Goal: Browse casually

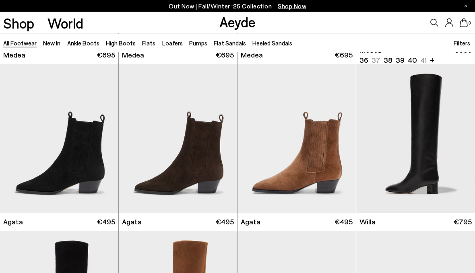
scroll to position [164, 0]
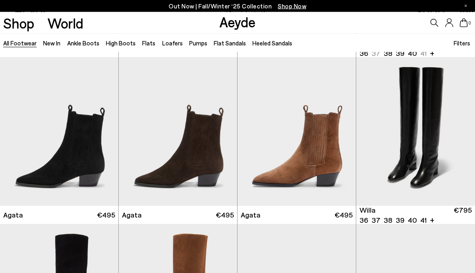
scroll to position [162, 0]
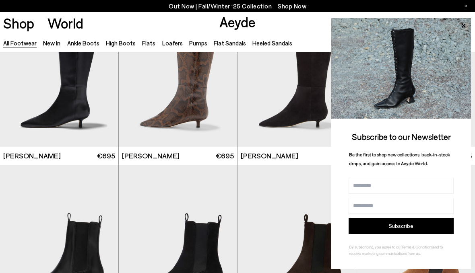
scroll to position [2399, 0]
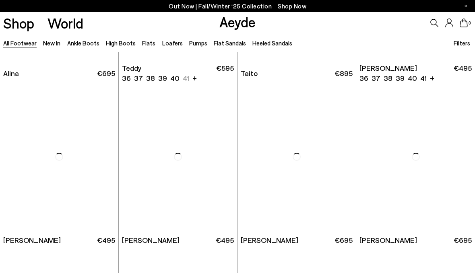
scroll to position [3808, 0]
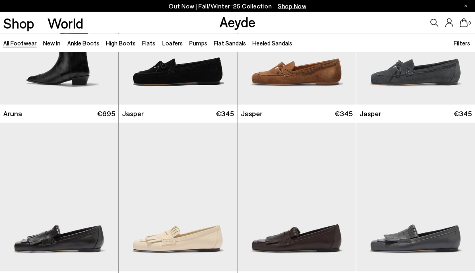
scroll to position [5276, 0]
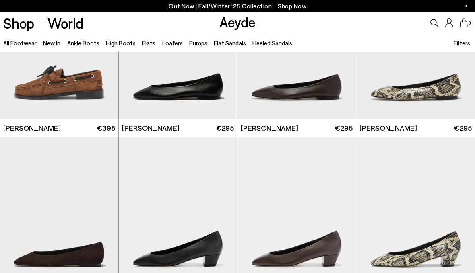
scroll to position [6255, 0]
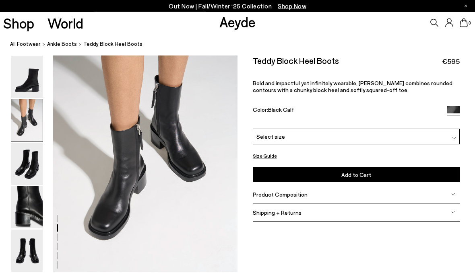
scroll to position [258, 0]
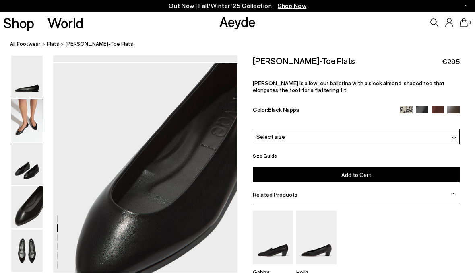
scroll to position [740, 0]
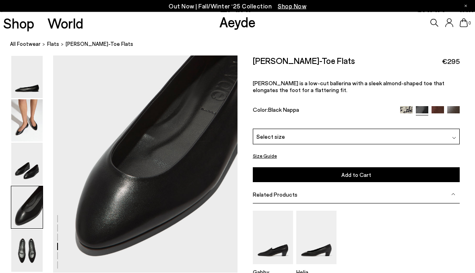
click at [26, 212] on img at bounding box center [26, 208] width 31 height 42
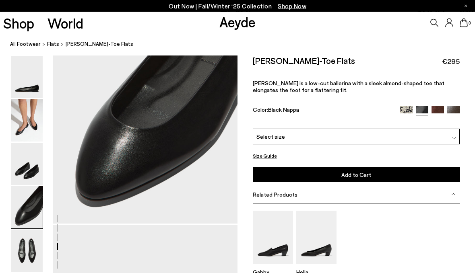
click at [25, 151] on img at bounding box center [26, 164] width 31 height 42
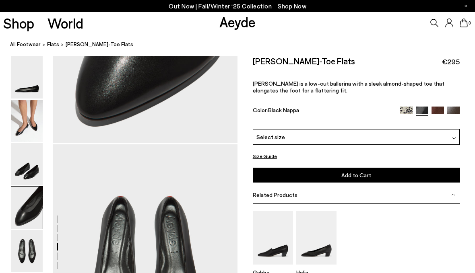
scroll to position [802, 0]
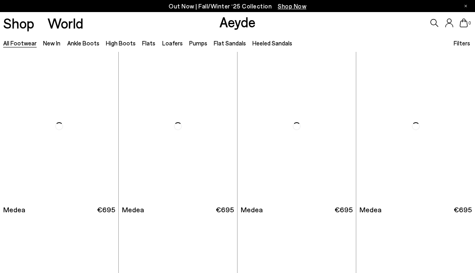
scroll to position [993, 0]
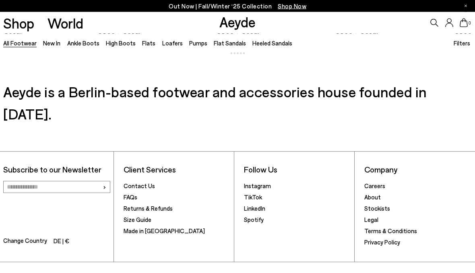
scroll to position [3013, 0]
